Goal: Transaction & Acquisition: Purchase product/service

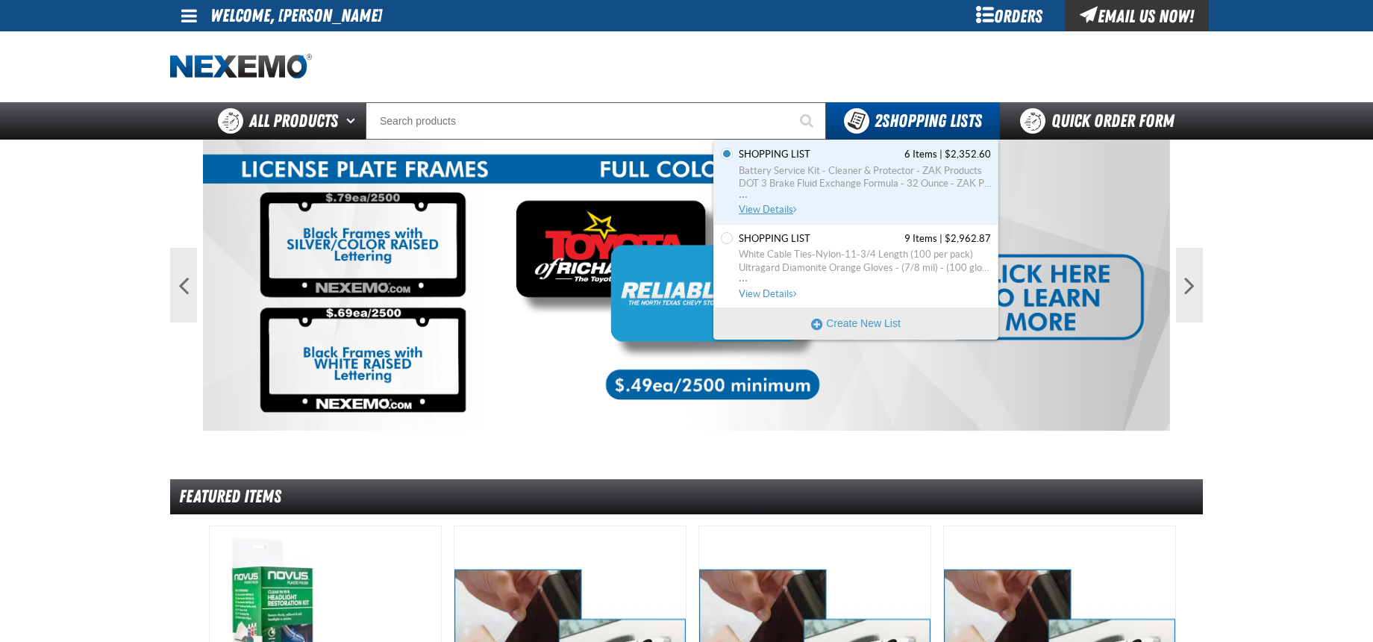
click at [833, 156] on span "Shopping List 6 Items | $2,352.60" at bounding box center [864, 154] width 252 height 13
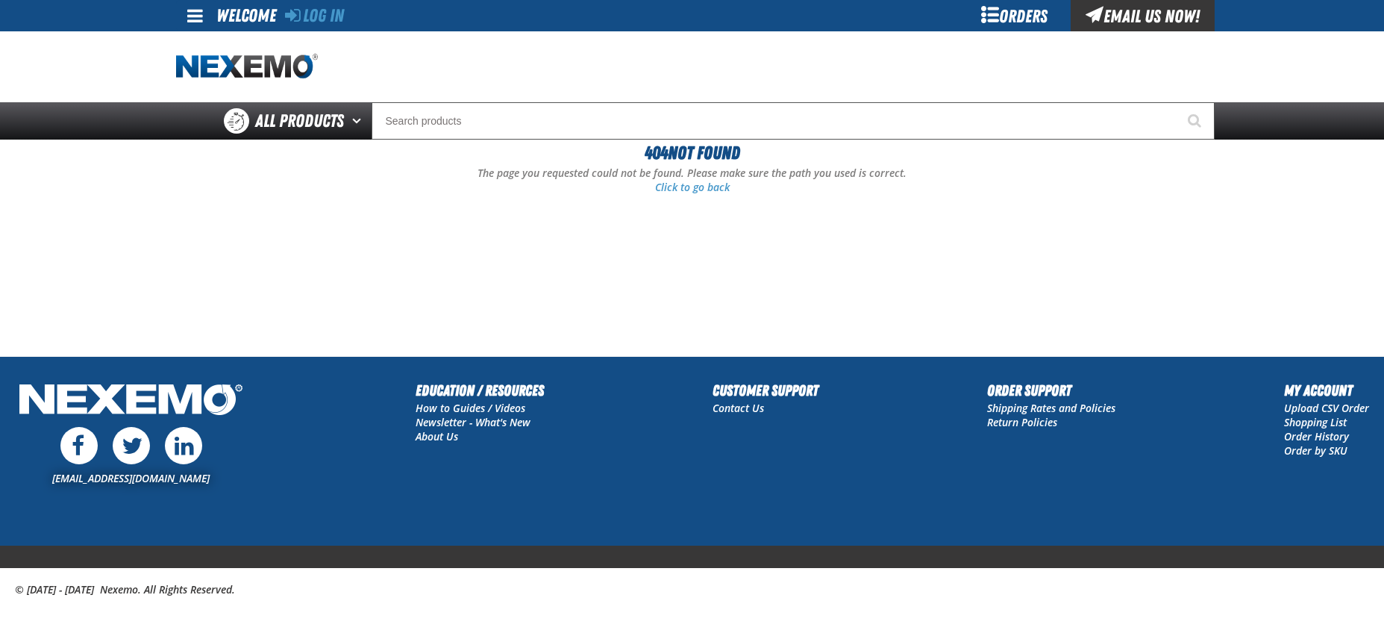
click at [1004, 26] on div "Orders" at bounding box center [1015, 15] width 112 height 31
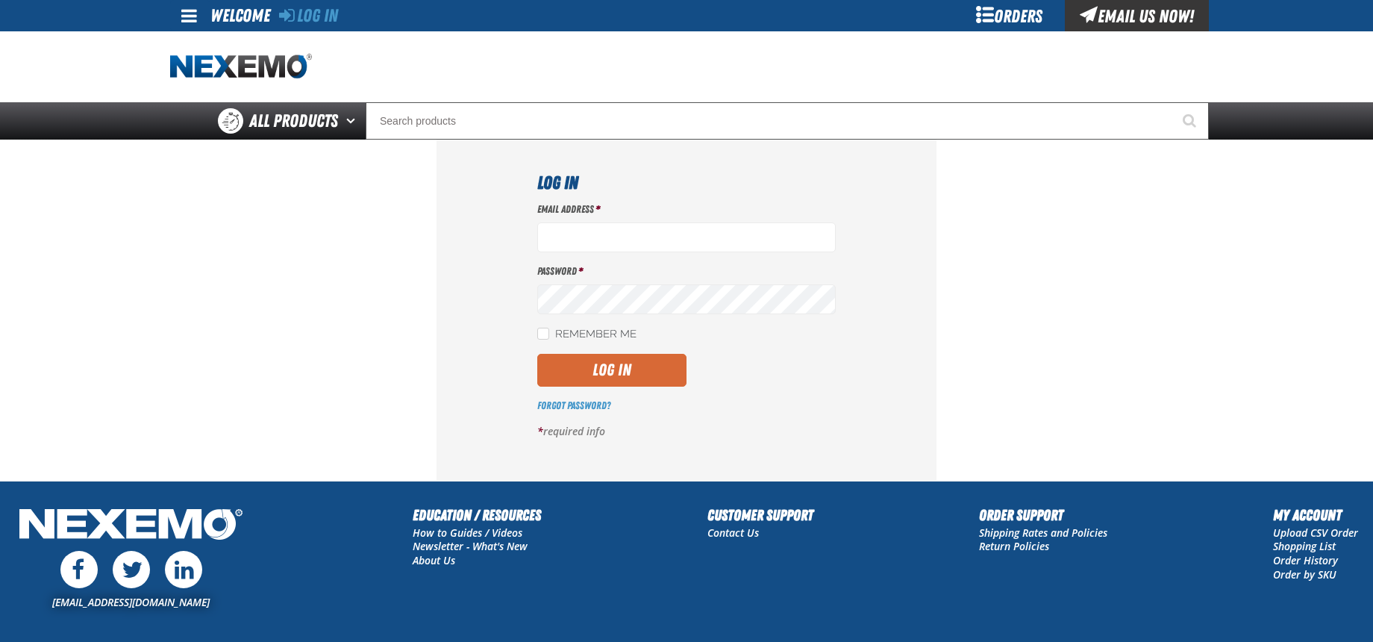
type input "[EMAIL_ADDRESS][DOMAIN_NAME]"
click at [607, 369] on button "Log In" at bounding box center [611, 370] width 149 height 33
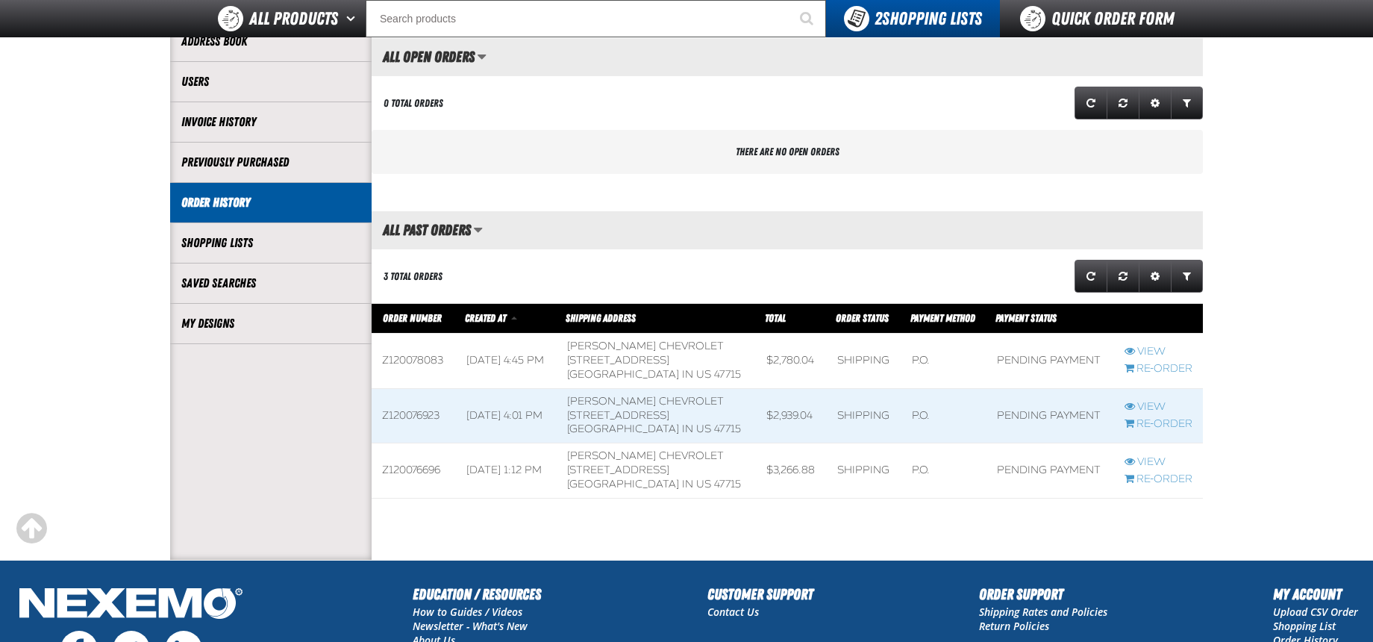
scroll to position [298, 0]
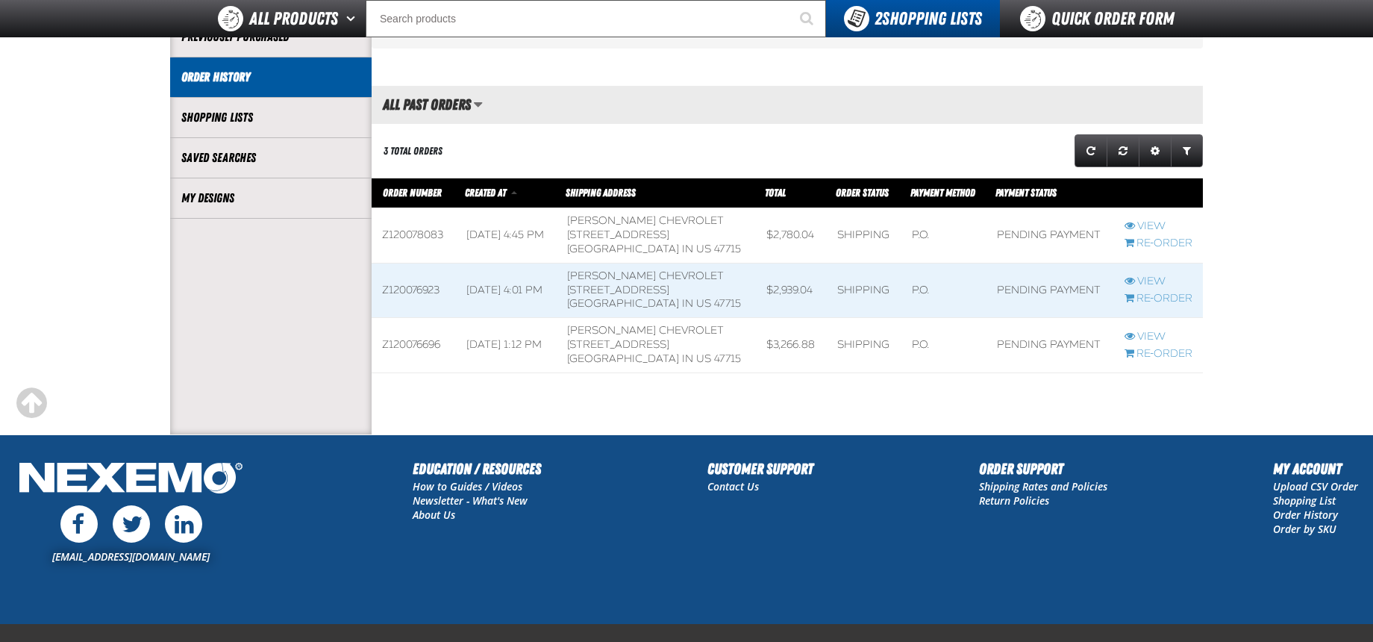
click at [651, 233] on span at bounding box center [655, 235] width 199 height 54
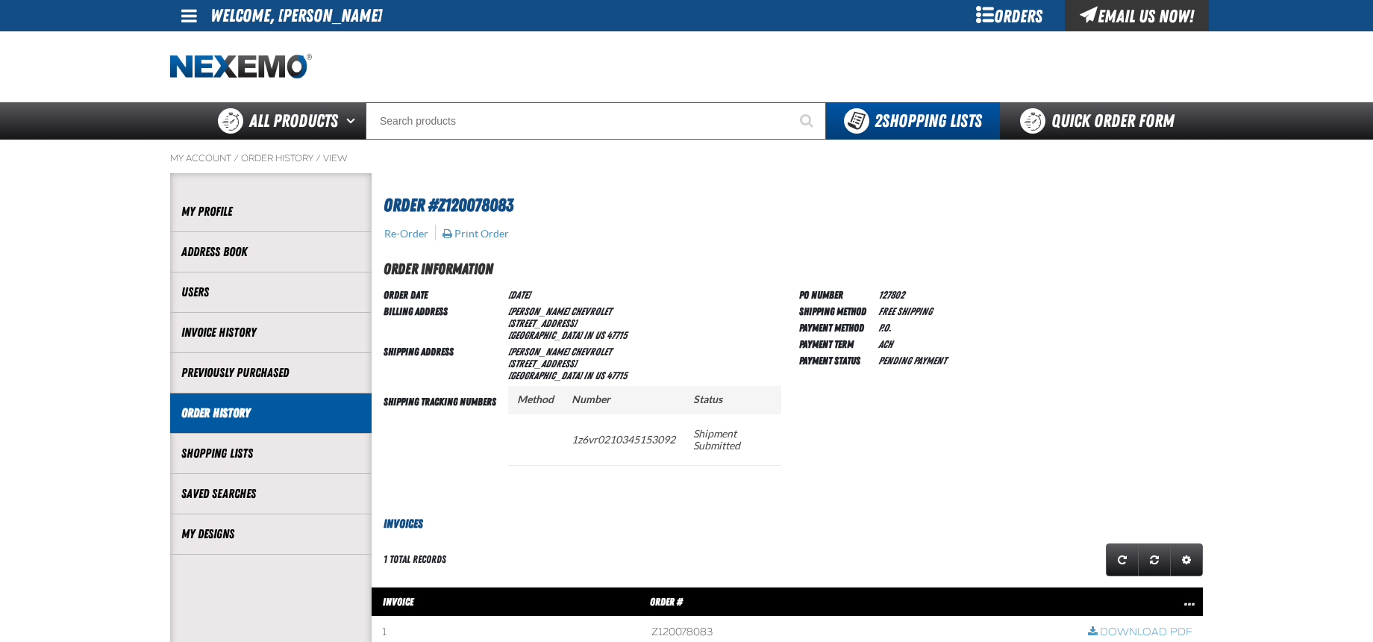
scroll to position [1, 1]
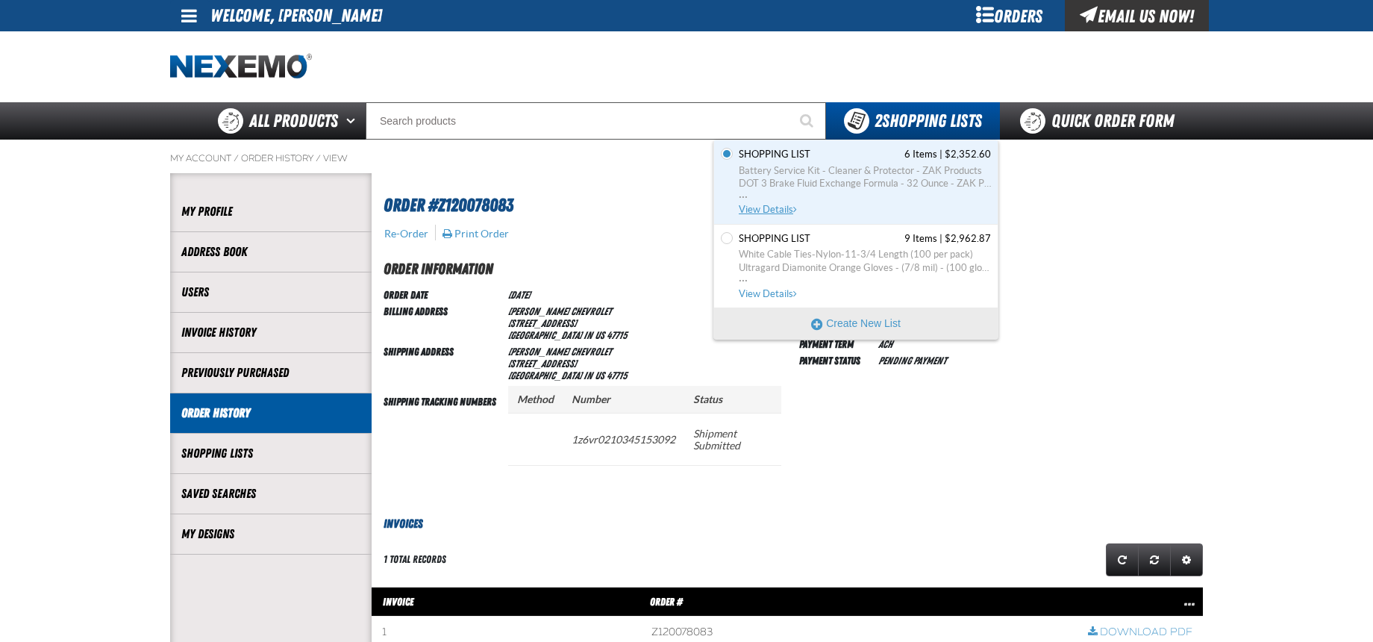
click at [857, 170] on span "Battery Service Kit - Cleaner & Protector - ZAK Products" at bounding box center [864, 170] width 252 height 13
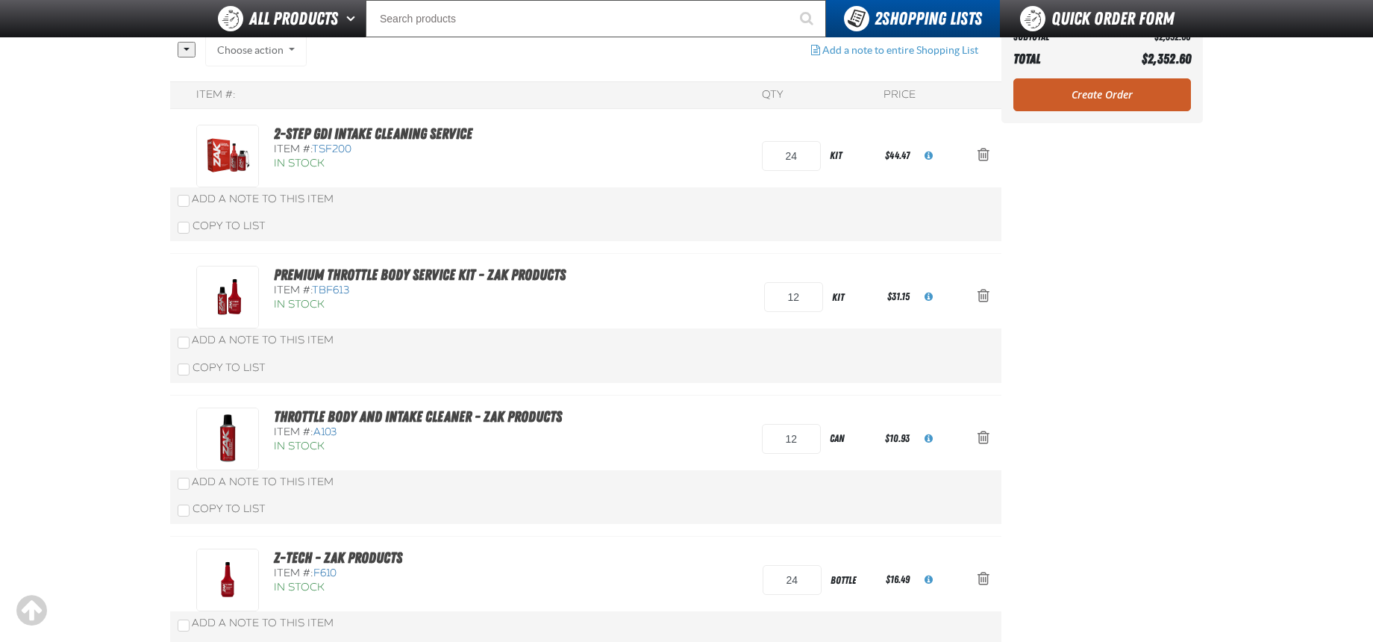
scroll to position [149, 0]
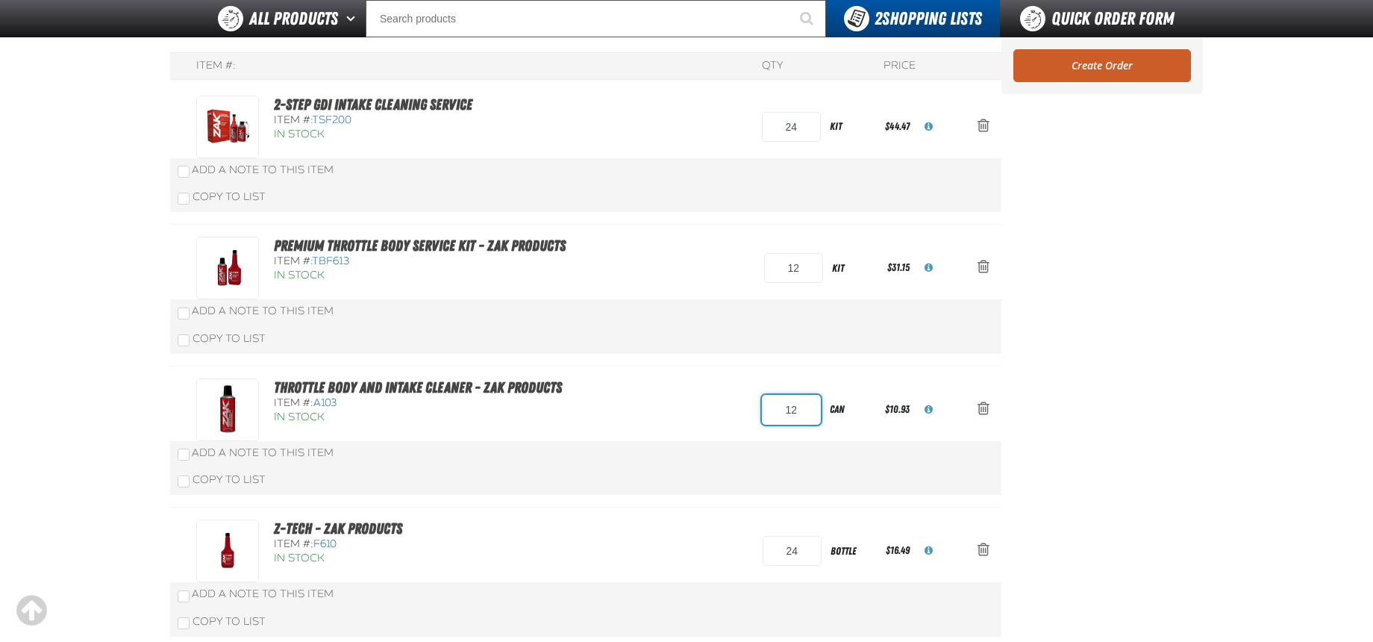
drag, startPoint x: 802, startPoint y: 412, endPoint x: 770, endPoint y: 407, distance: 32.5
click at [772, 407] on input "12" at bounding box center [791, 410] width 59 height 30
click at [370, 242] on link "Premium Throttle Body Service Kit - ZAK Products" at bounding box center [420, 245] width 292 height 18
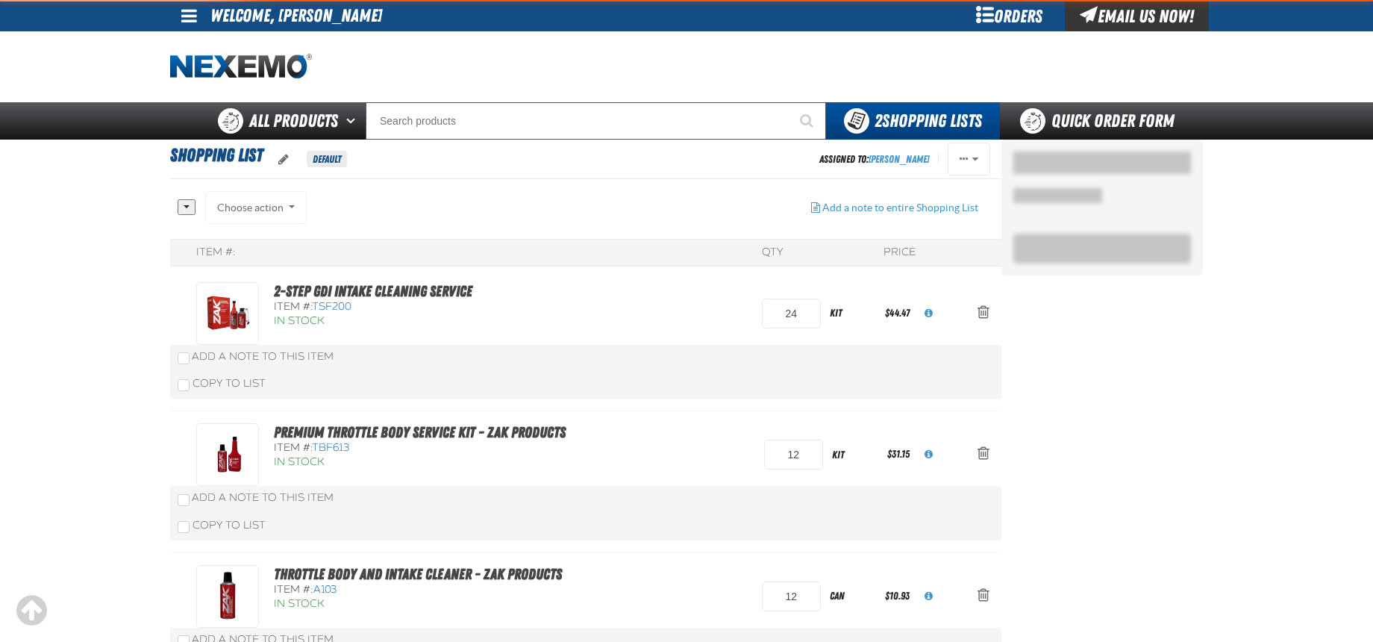
scroll to position [186, 0]
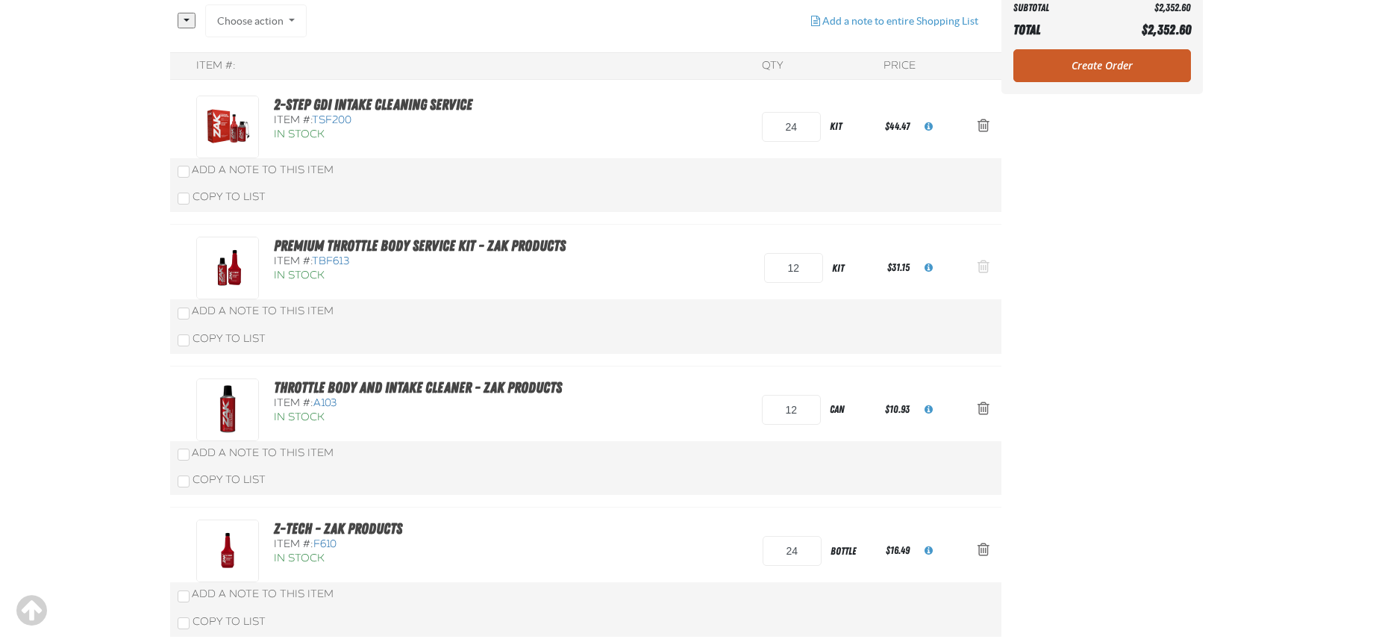
click at [980, 266] on span "Action Remove Premium Throttle Body Service Kit - ZAK Products from Shopping Li…" at bounding box center [983, 266] width 12 height 15
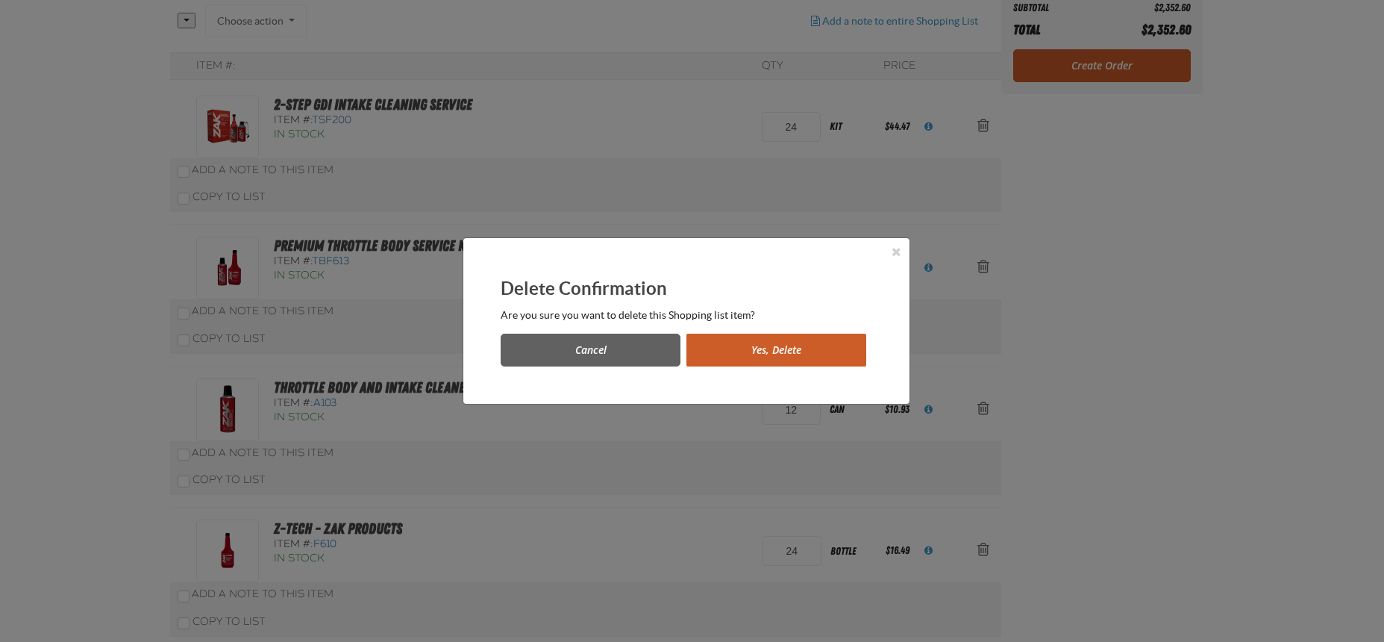
click at [771, 347] on button "Yes, Delete" at bounding box center [776, 349] width 180 height 33
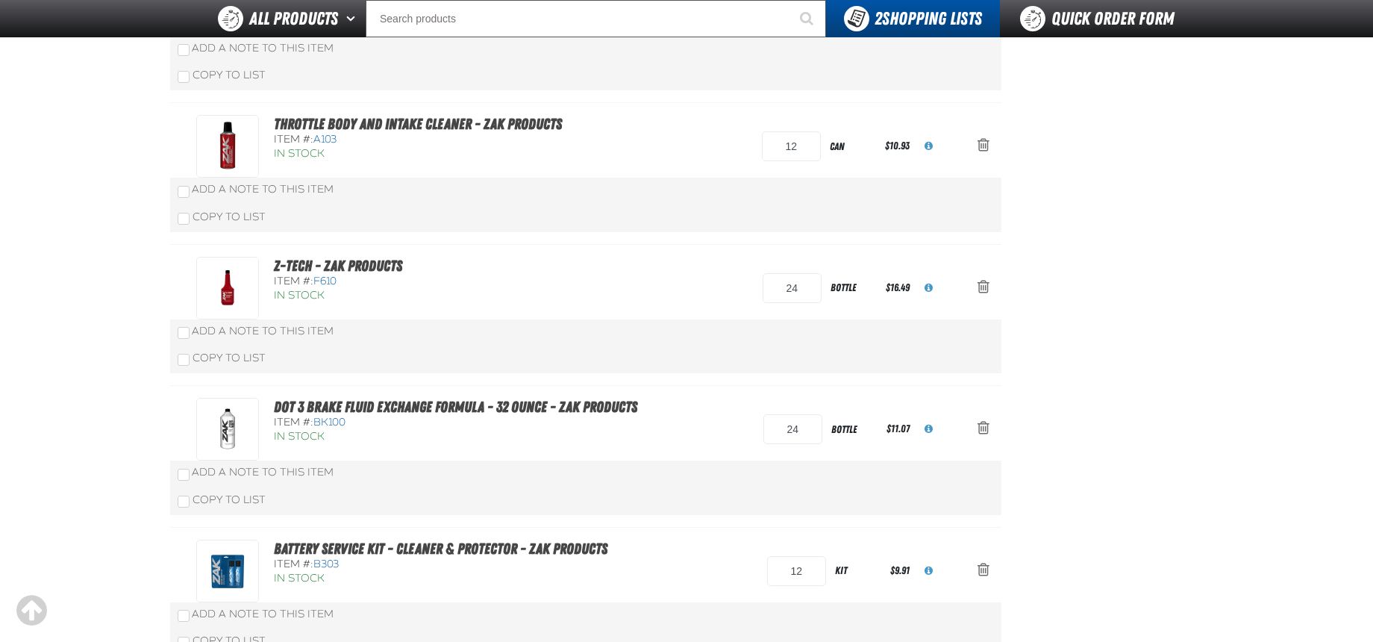
scroll to position [75, 0]
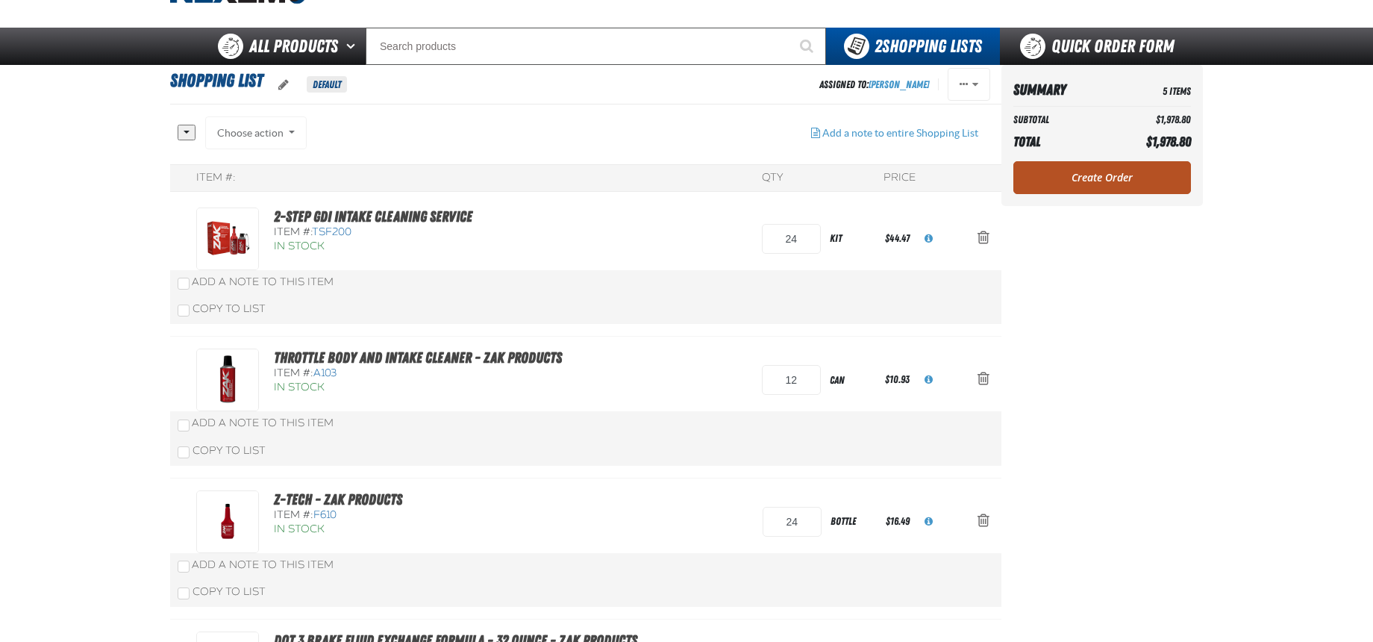
click at [1091, 178] on link "Create Order" at bounding box center [1102, 177] width 178 height 33
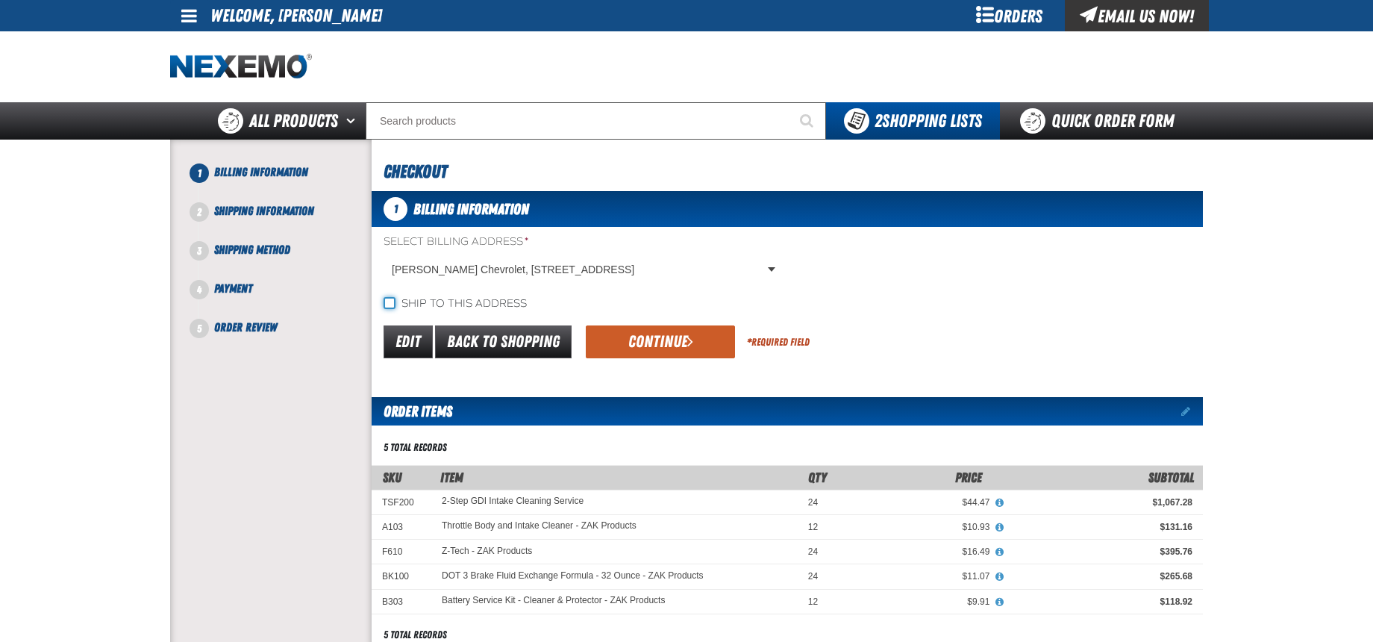
click at [389, 299] on input "Ship to this address" at bounding box center [389, 303] width 12 height 12
checkbox input "true"
click at [637, 342] on button "Continue" at bounding box center [660, 341] width 149 height 33
